Goal: Information Seeking & Learning: Learn about a topic

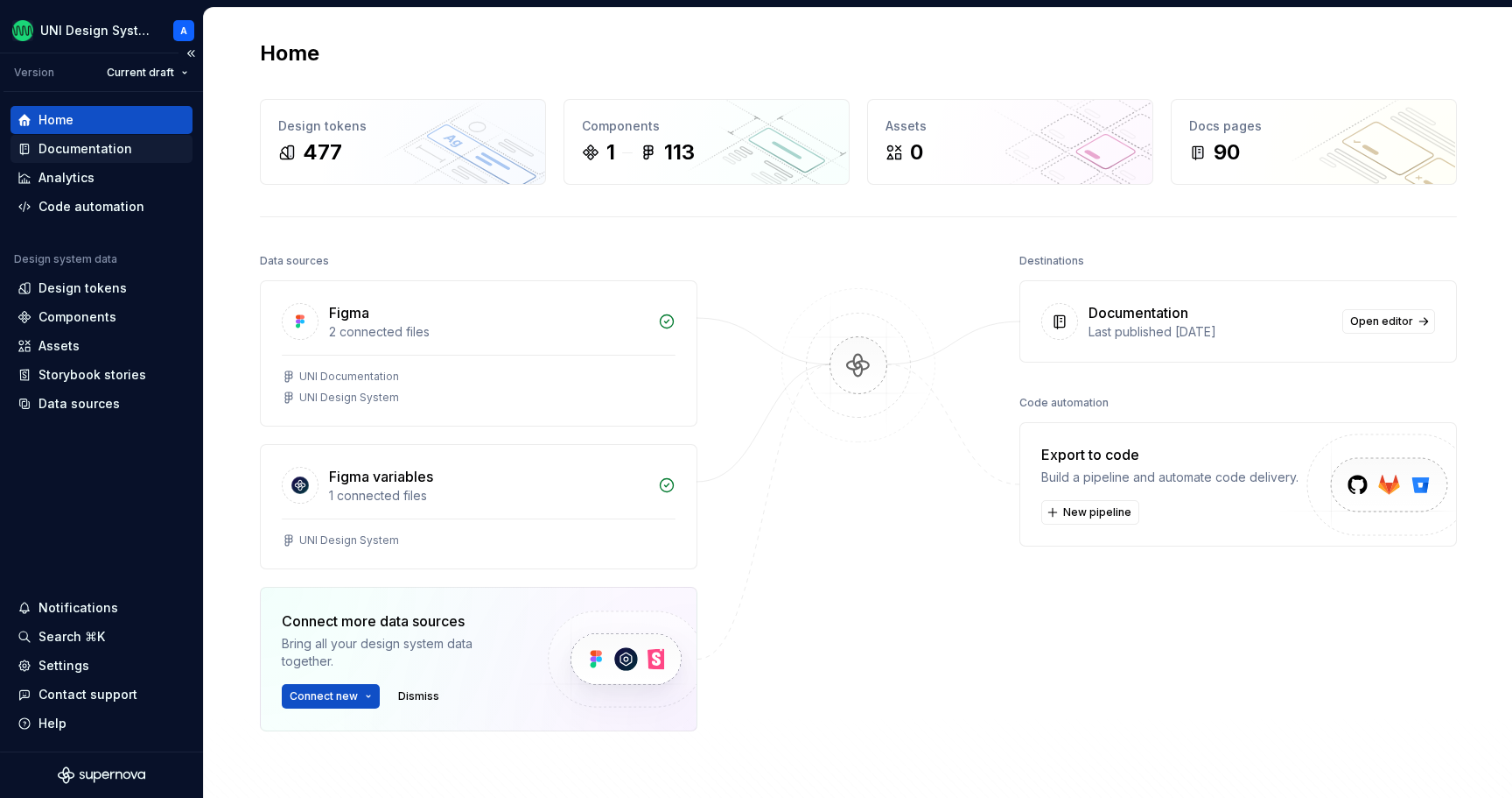
click at [134, 149] on div "Documentation" at bounding box center [102, 149] width 168 height 18
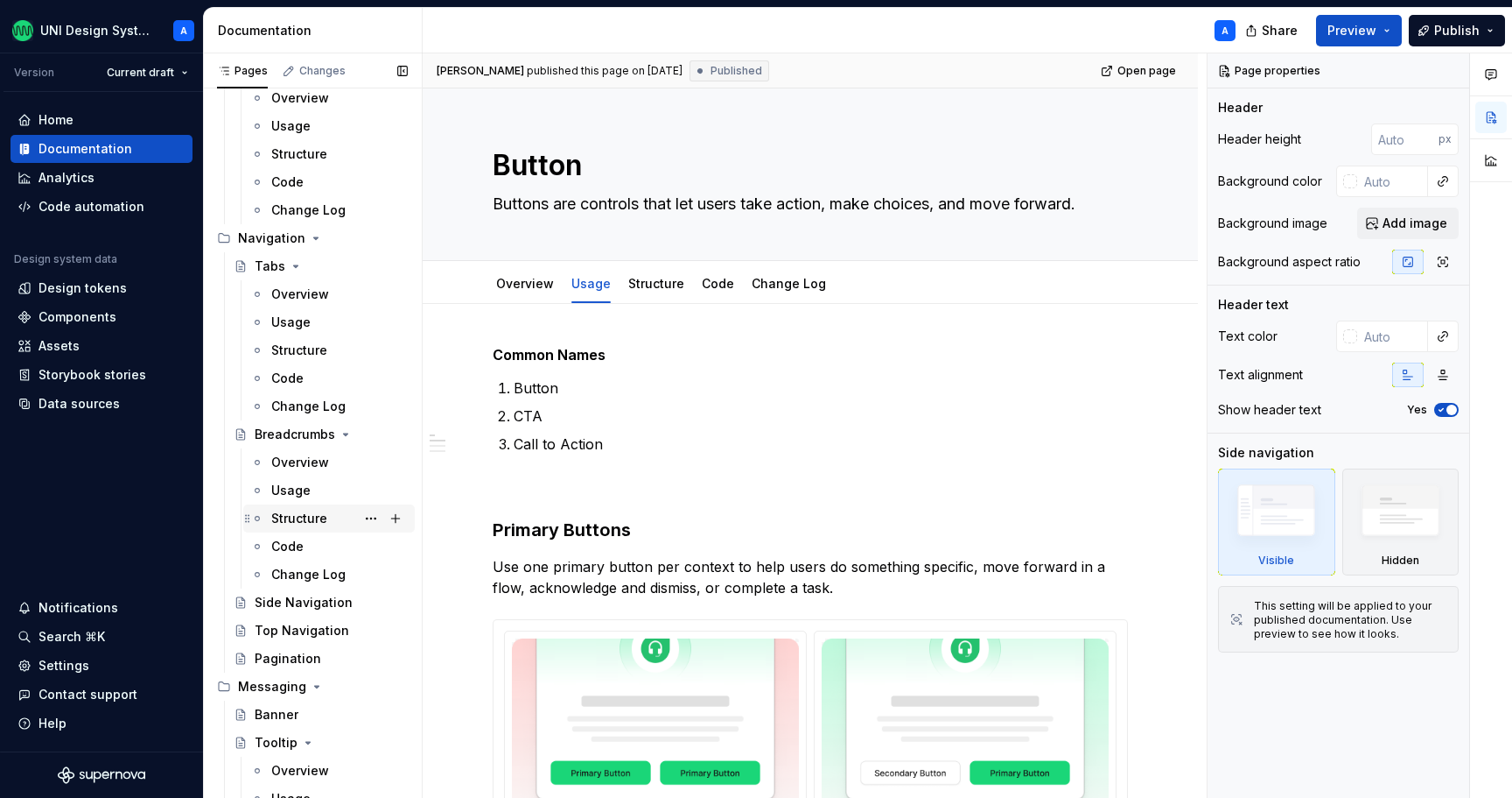
scroll to position [1717, 0]
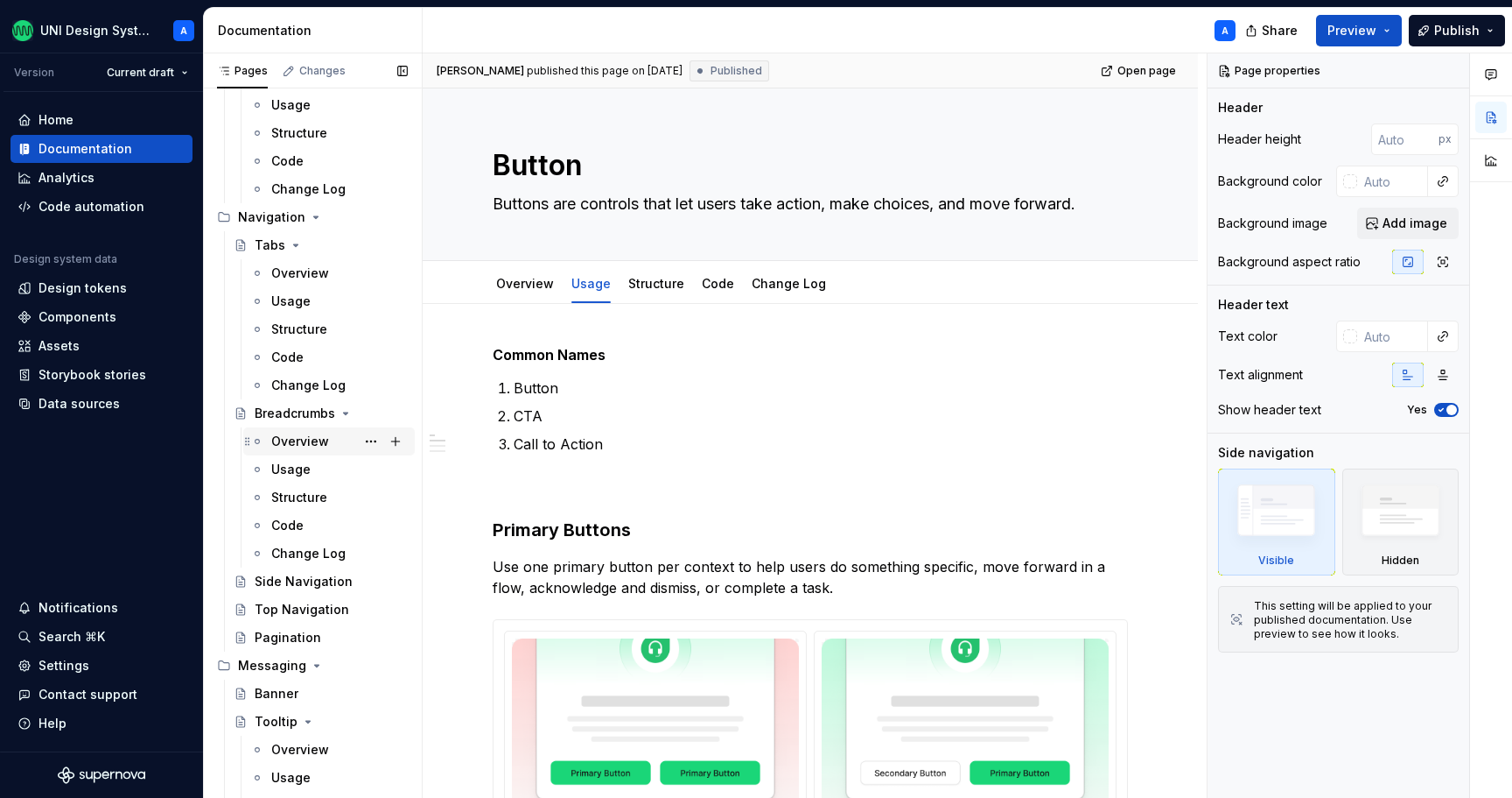
click at [301, 438] on div "Overview" at bounding box center [300, 442] width 57 height 18
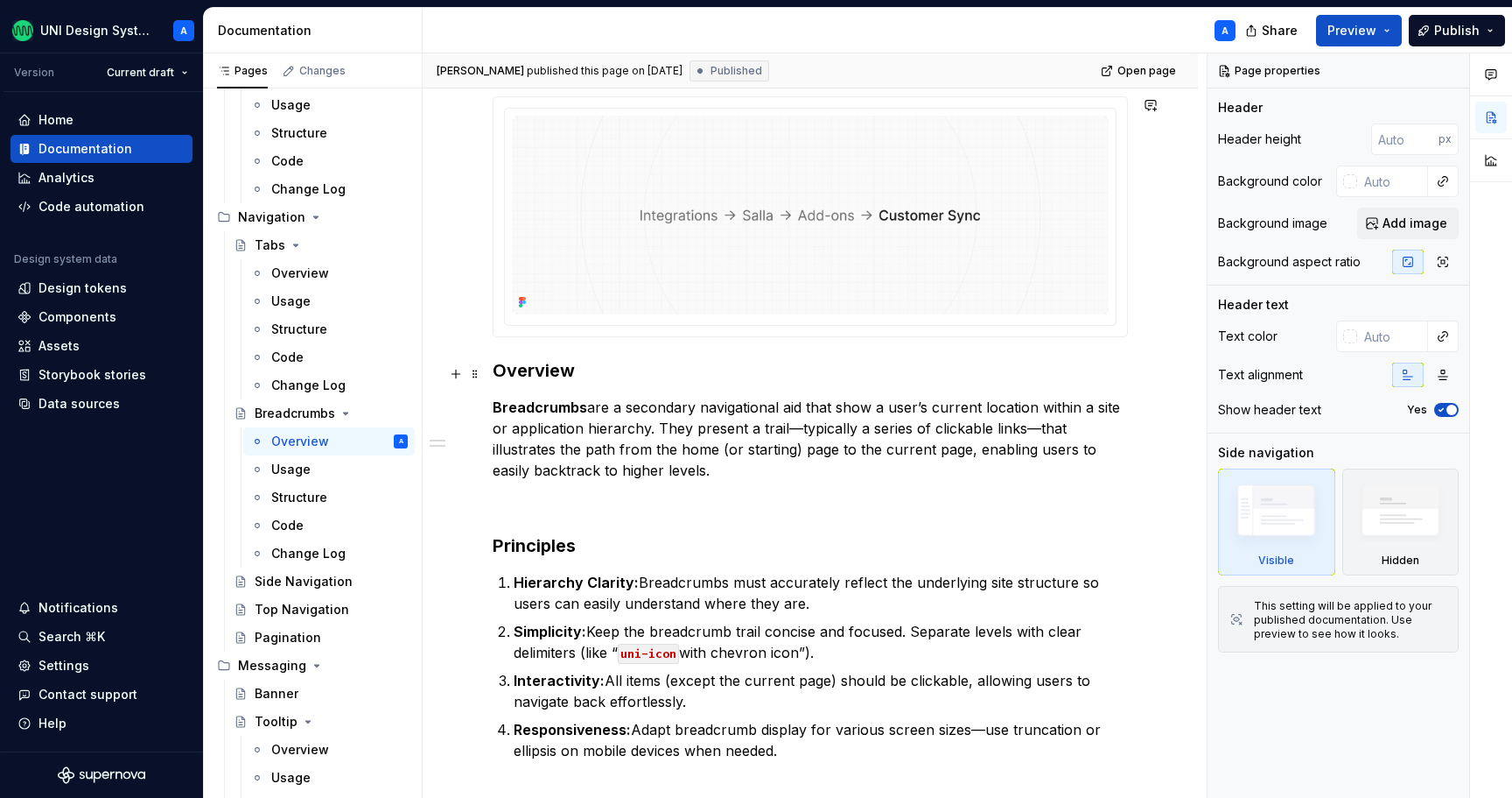
scroll to position [475, 0]
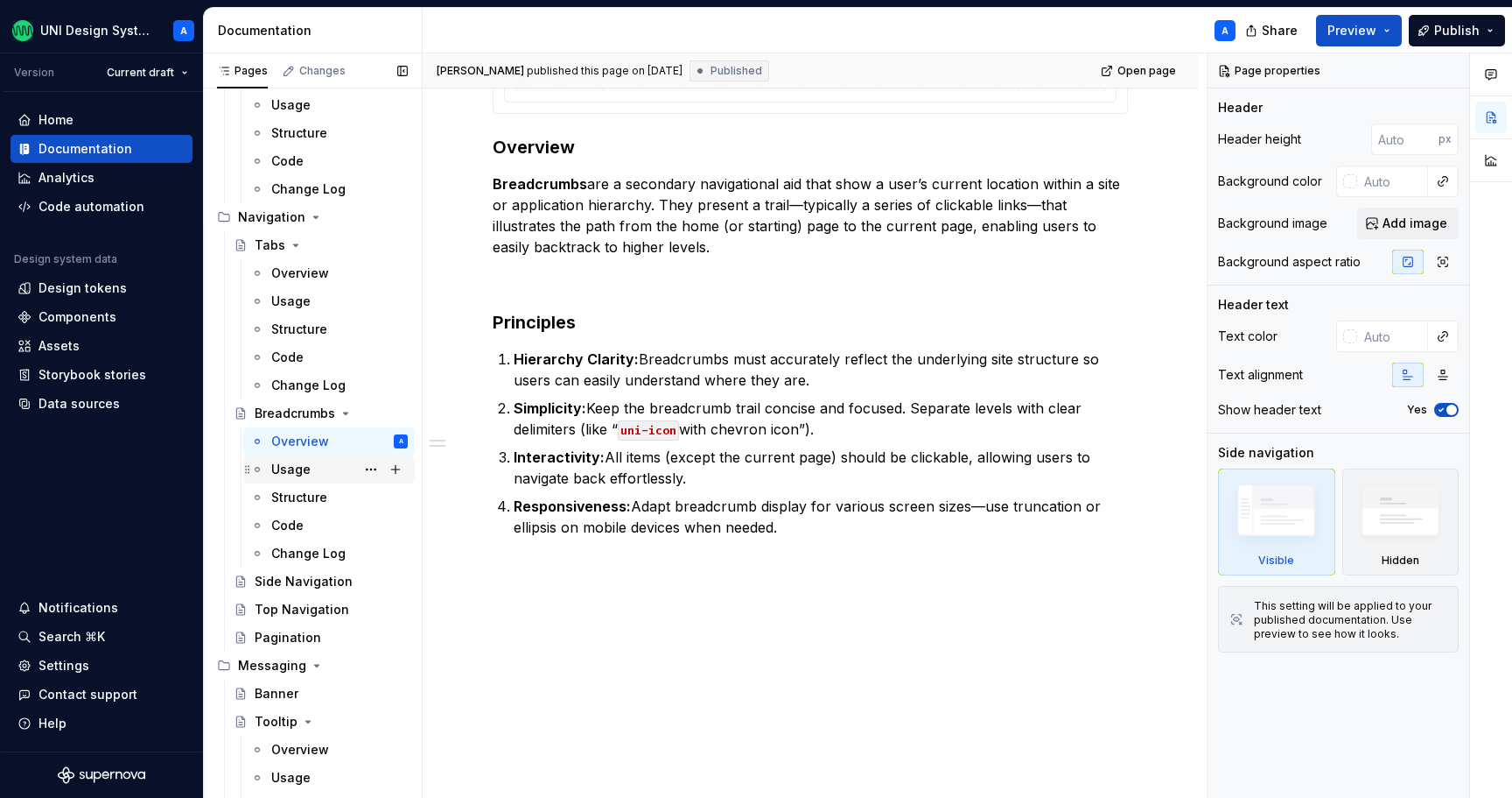
click at [300, 465] on div "Usage" at bounding box center [291, 469] width 40 height 18
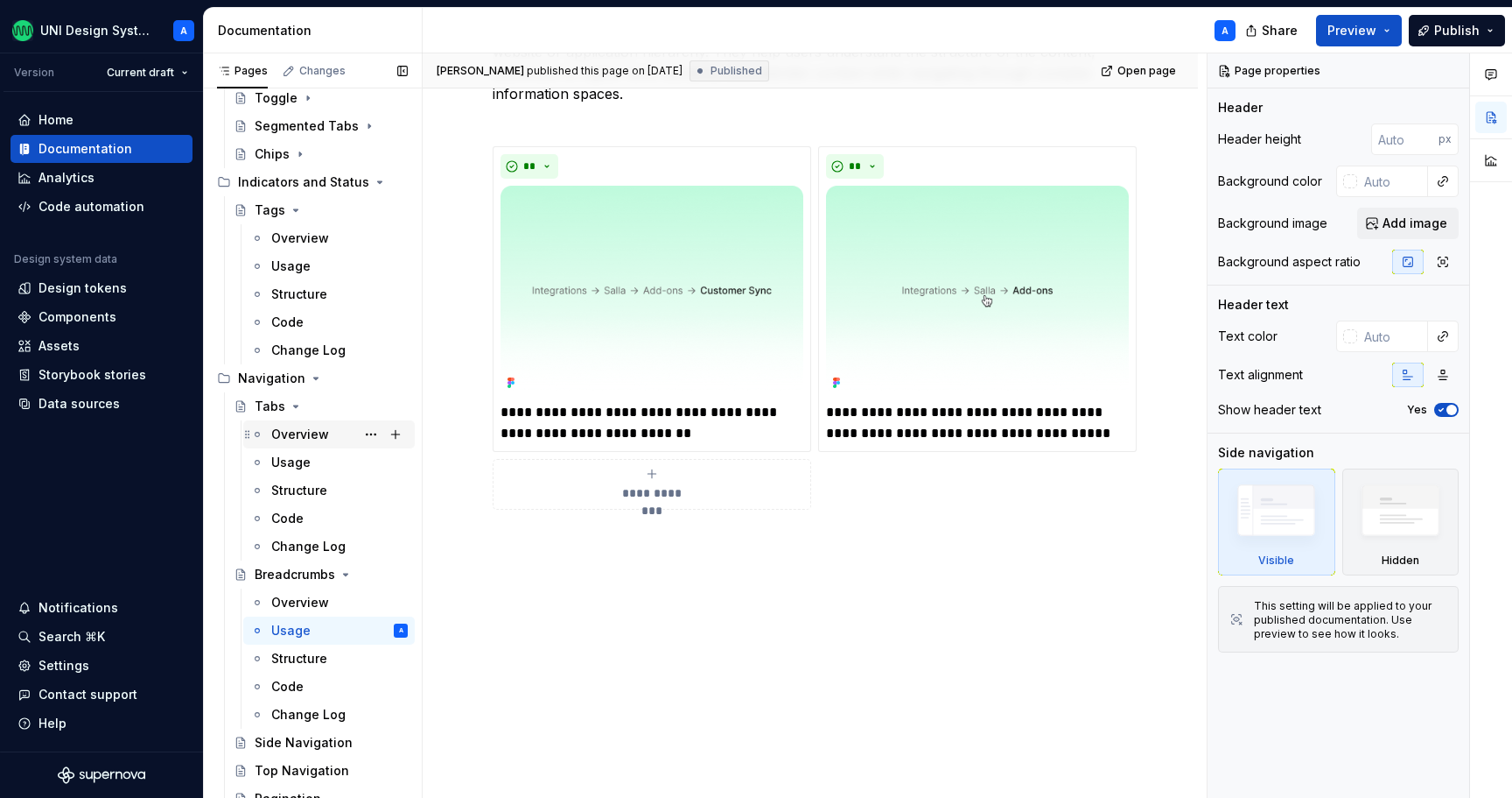
scroll to position [1548, 0]
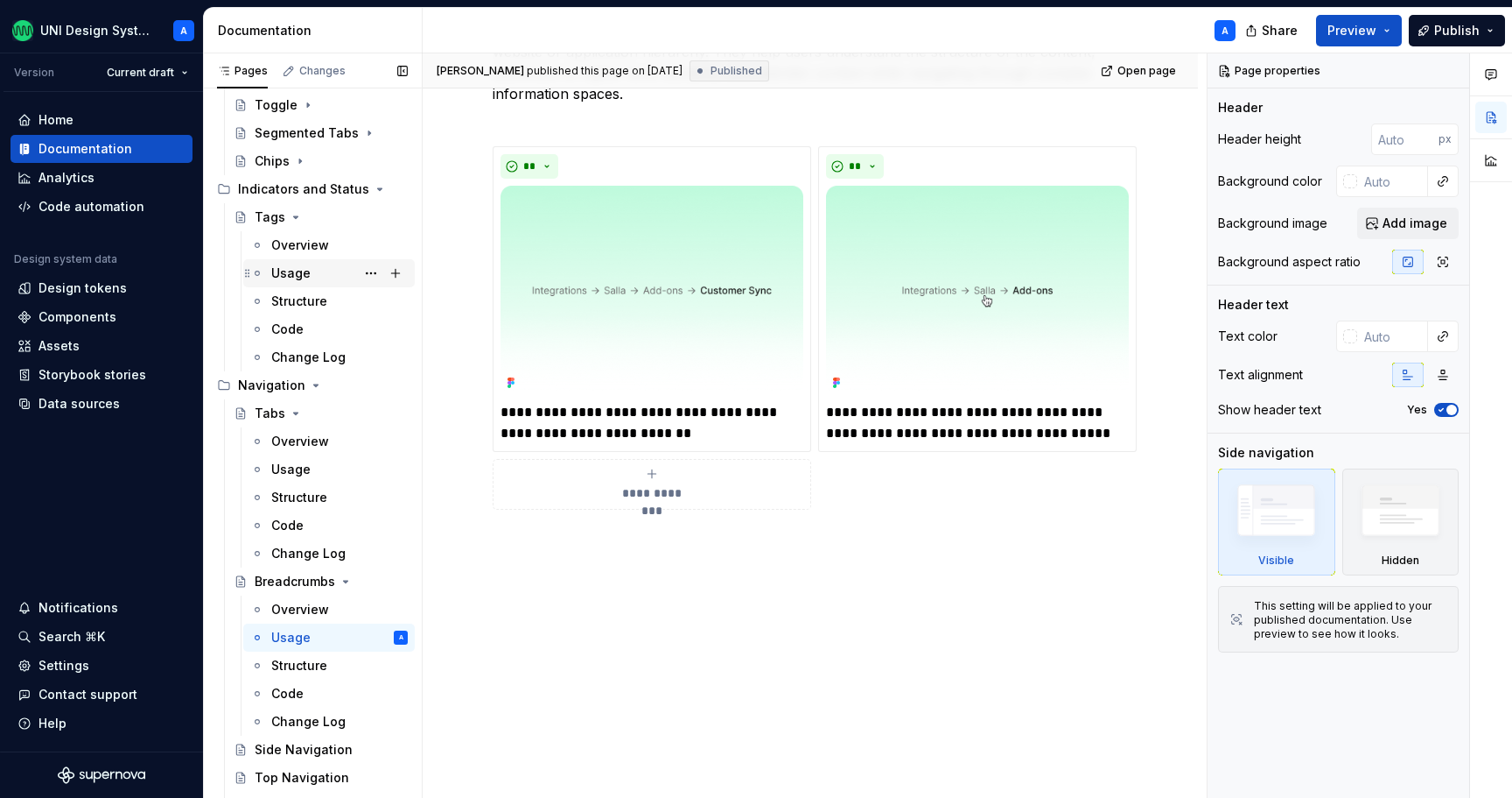
click at [310, 269] on div "Usage" at bounding box center [339, 273] width 137 height 25
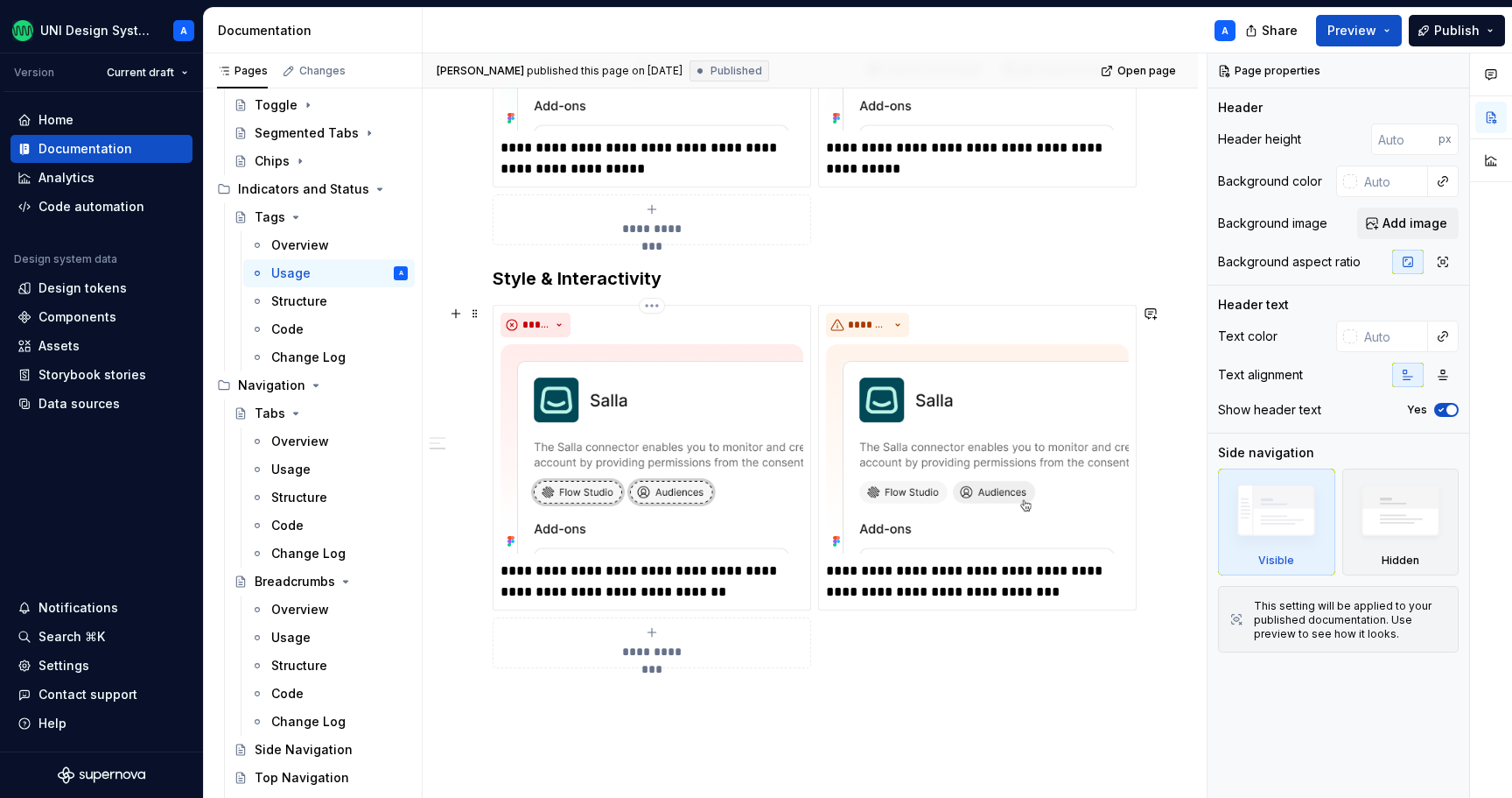
scroll to position [623, 0]
click at [294, 413] on icon "Page tree" at bounding box center [296, 413] width 4 height 2
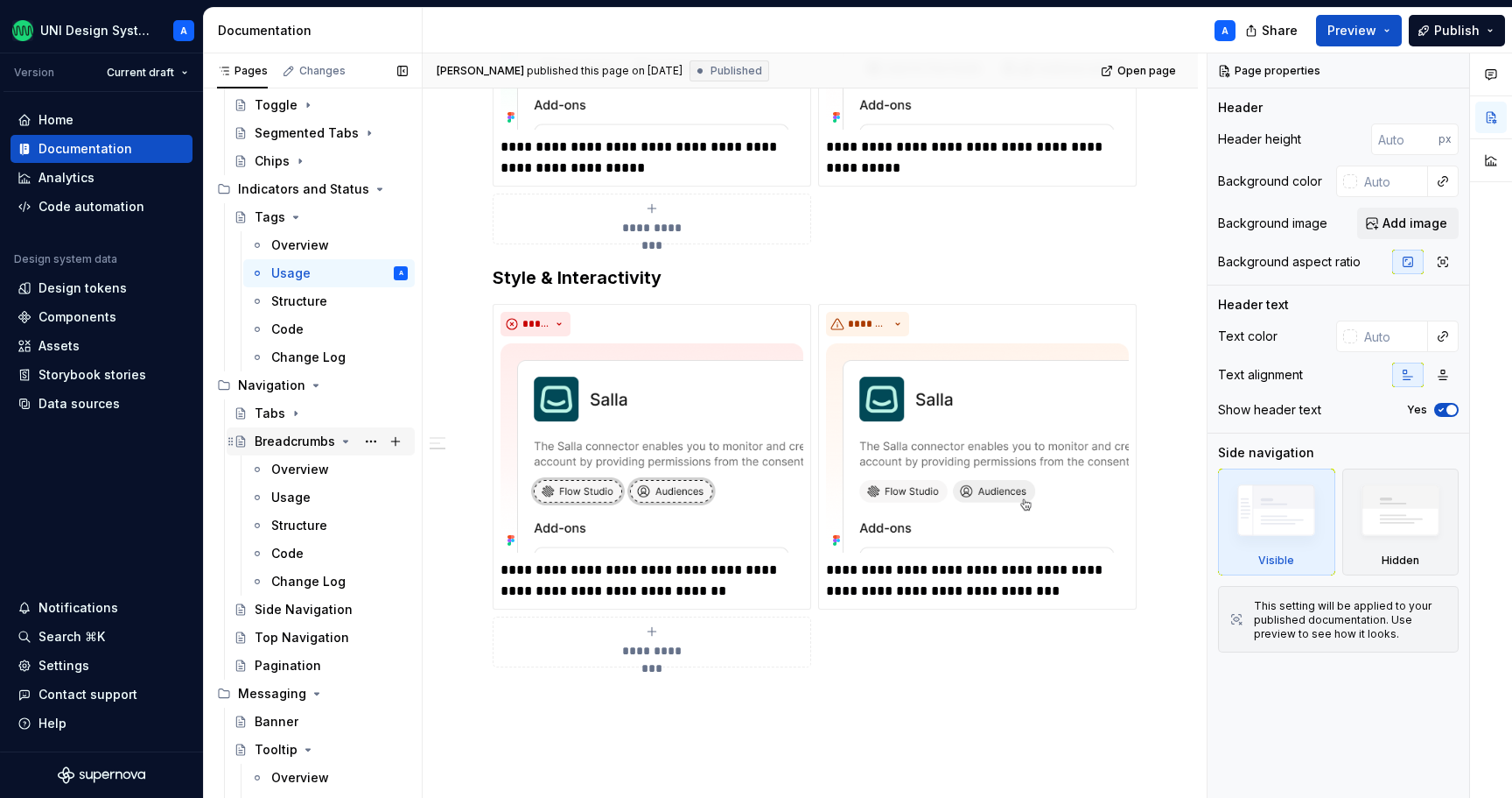
click at [338, 444] on icon "Page tree" at bounding box center [345, 442] width 14 height 14
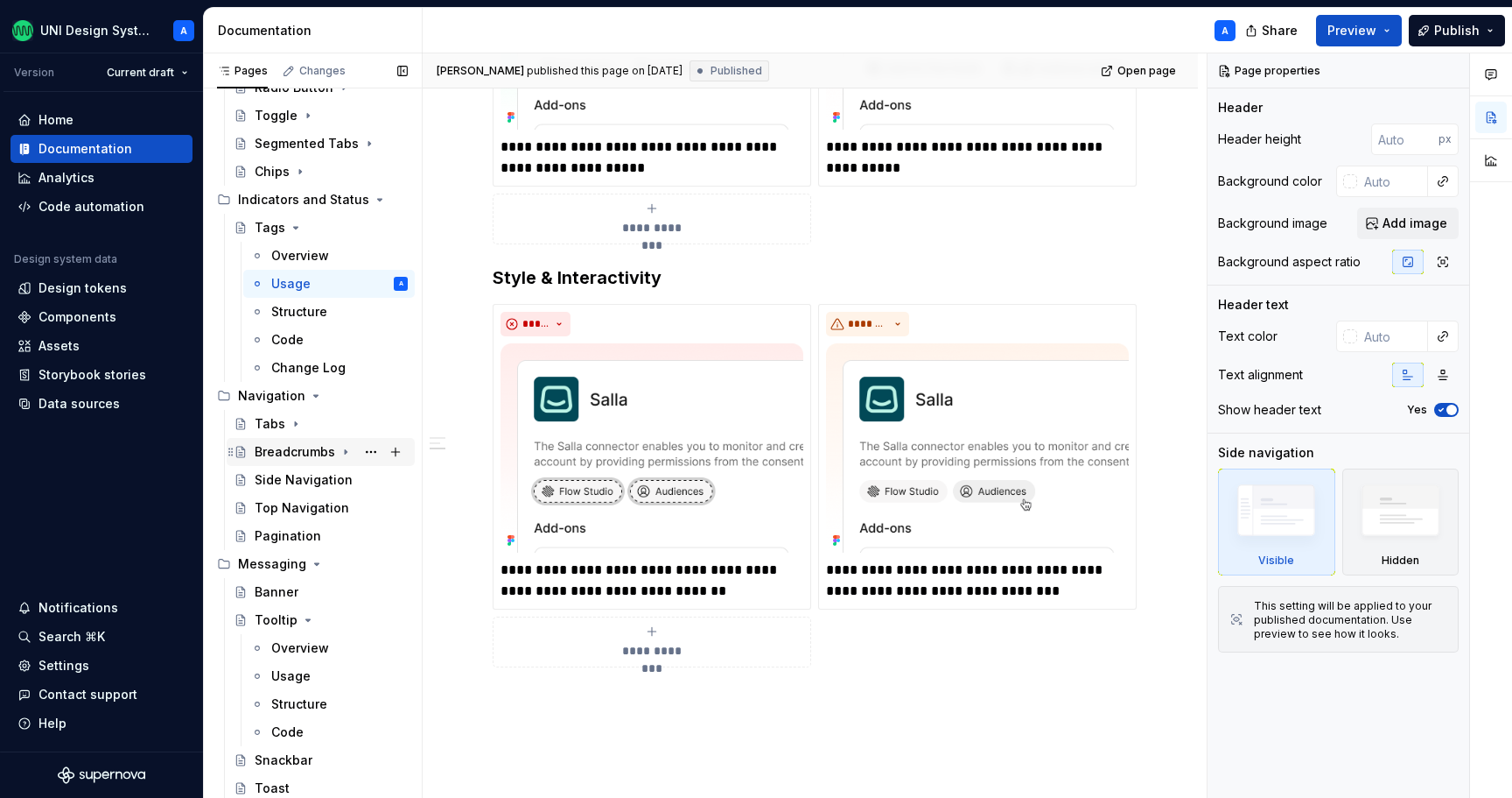
scroll to position [1539, 0]
click at [306, 620] on icon "Page tree" at bounding box center [308, 620] width 4 height 2
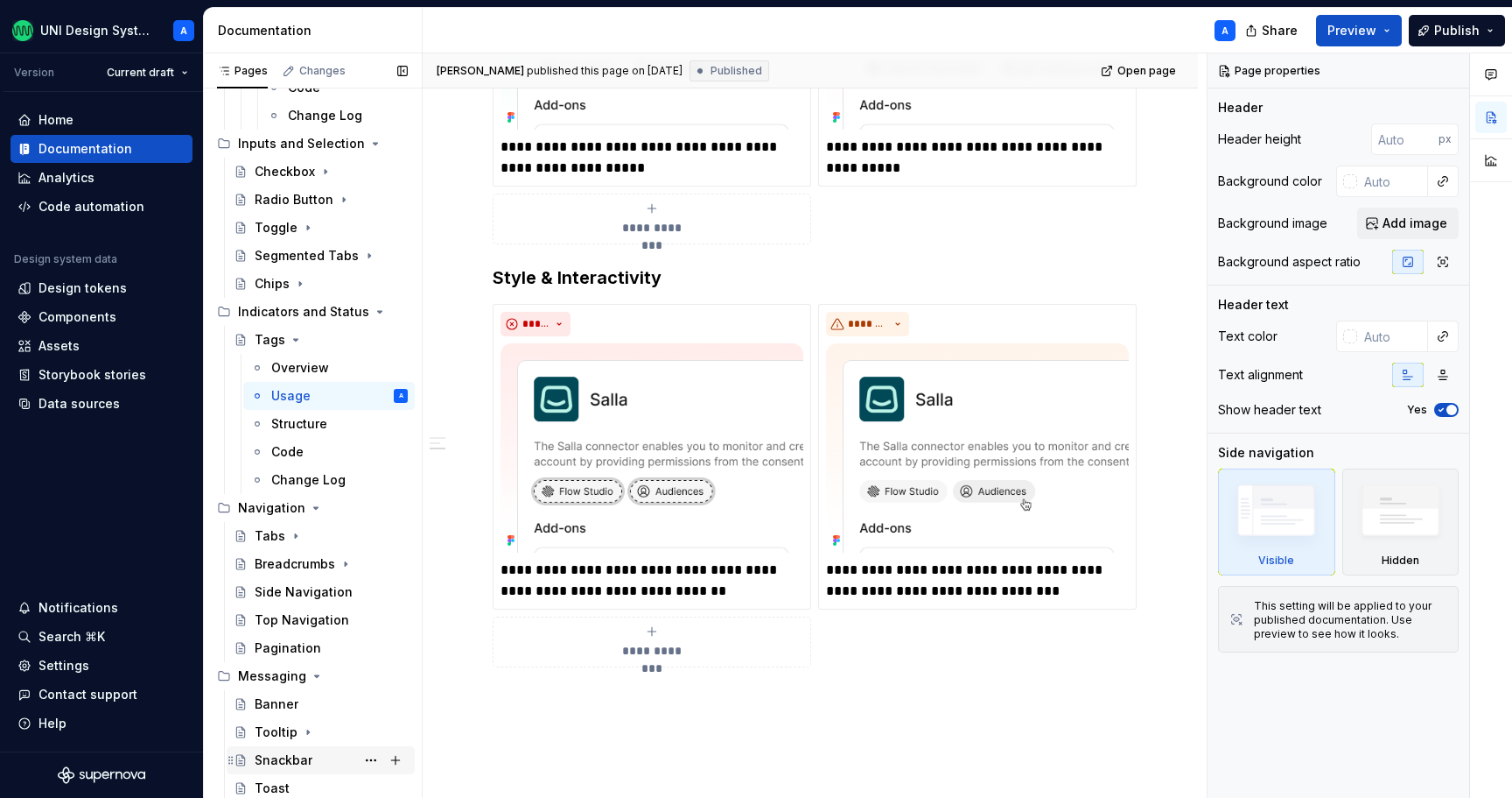
click at [283, 760] on div "Snackbar" at bounding box center [283, 760] width 57 height 18
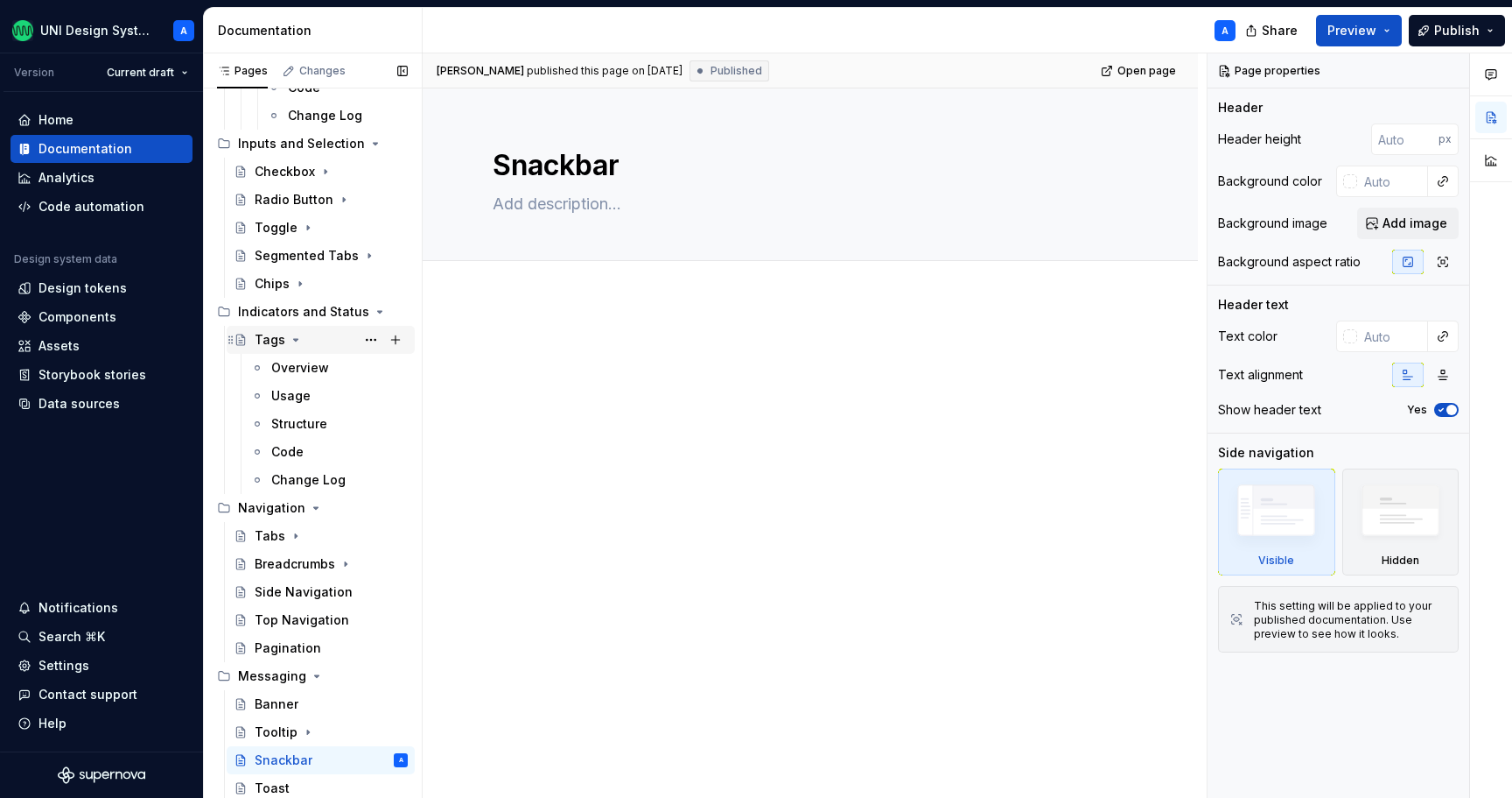
click at [295, 342] on icon "Page tree" at bounding box center [296, 340] width 14 height 14
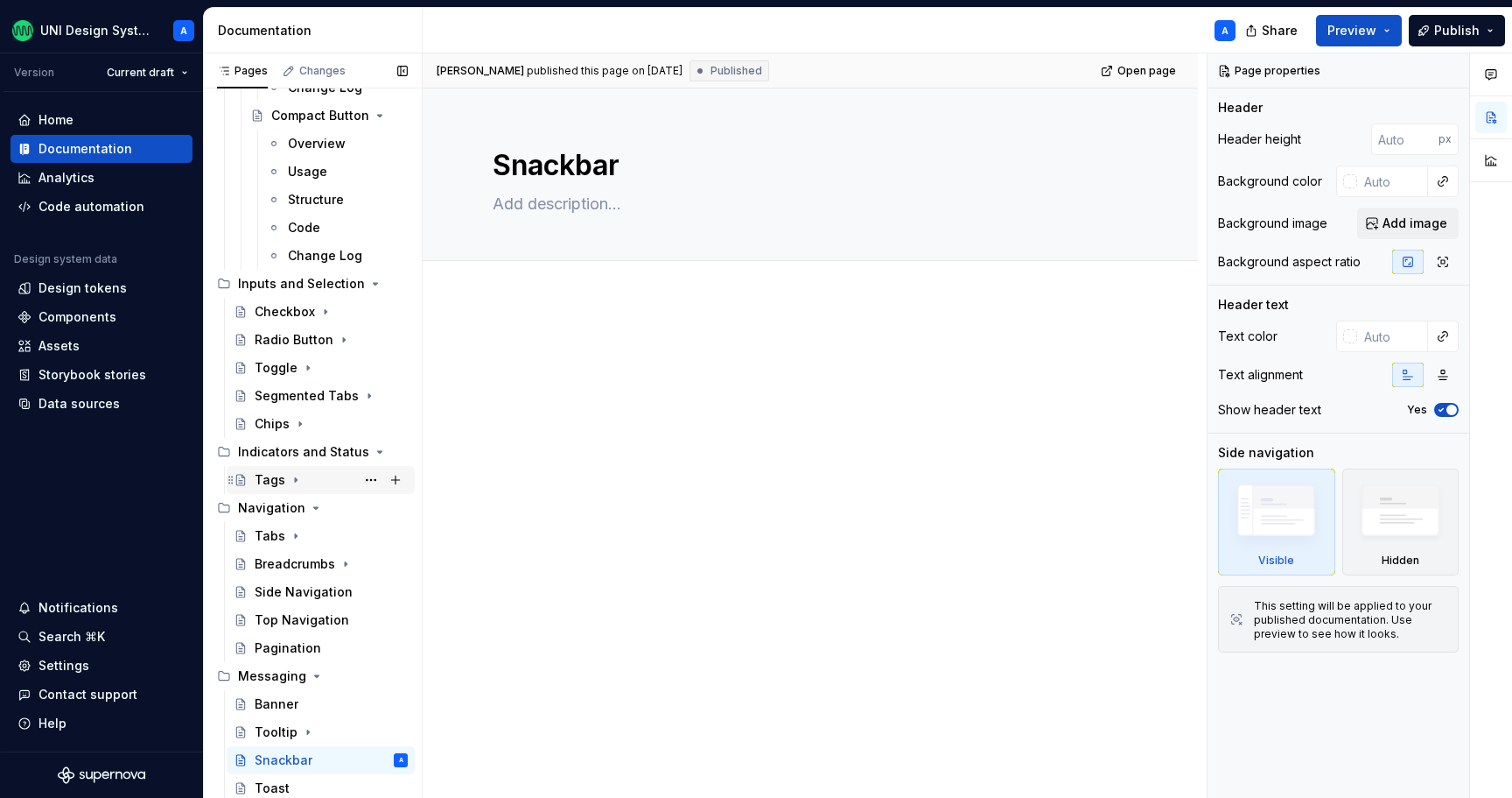
scroll to position [1286, 0]
click at [263, 706] on div "Banner" at bounding box center [276, 704] width 44 height 18
type textarea "*"
